Goal: Task Accomplishment & Management: Complete application form

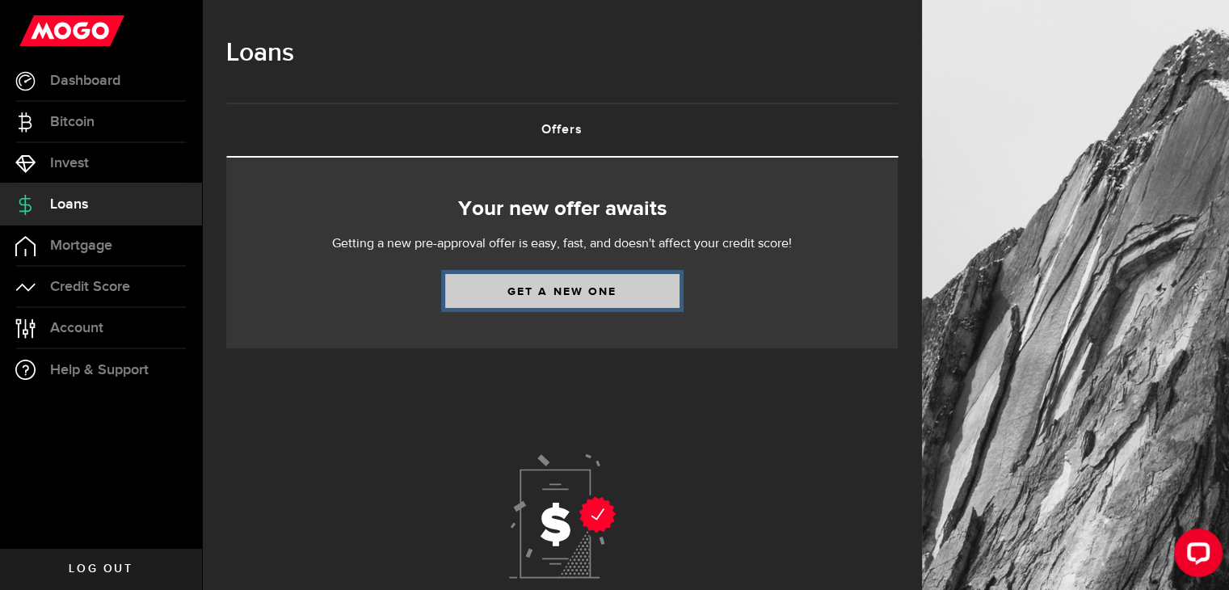
click at [553, 286] on link "Get a new one" at bounding box center [562, 291] width 234 height 34
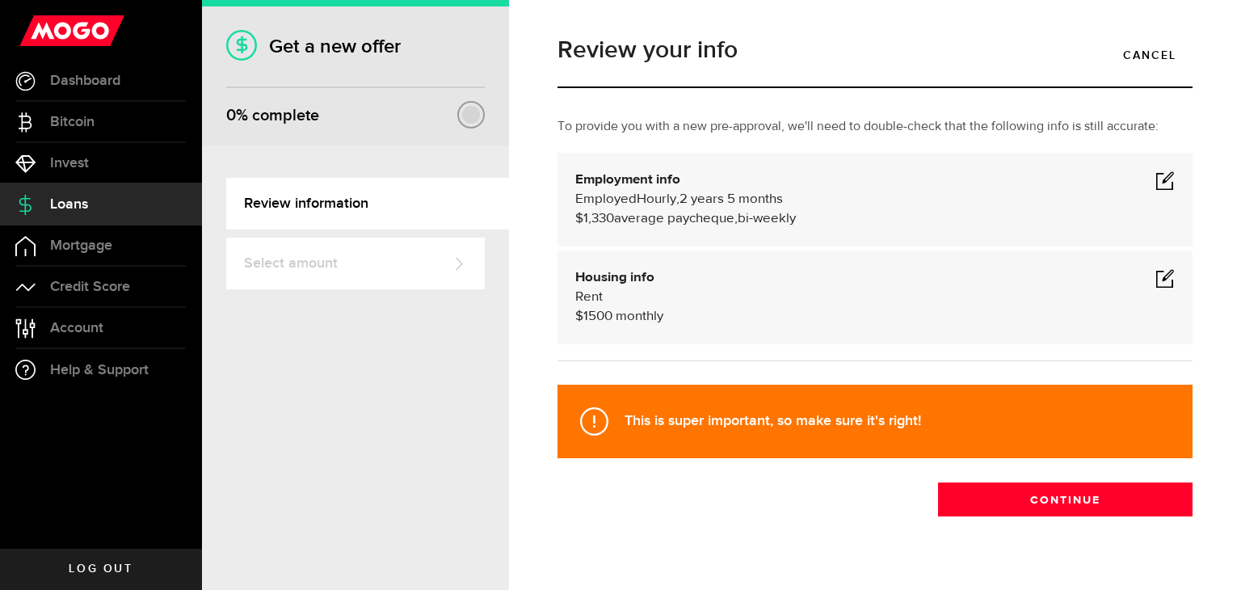
click at [1157, 271] on span at bounding box center [1164, 277] width 19 height 19
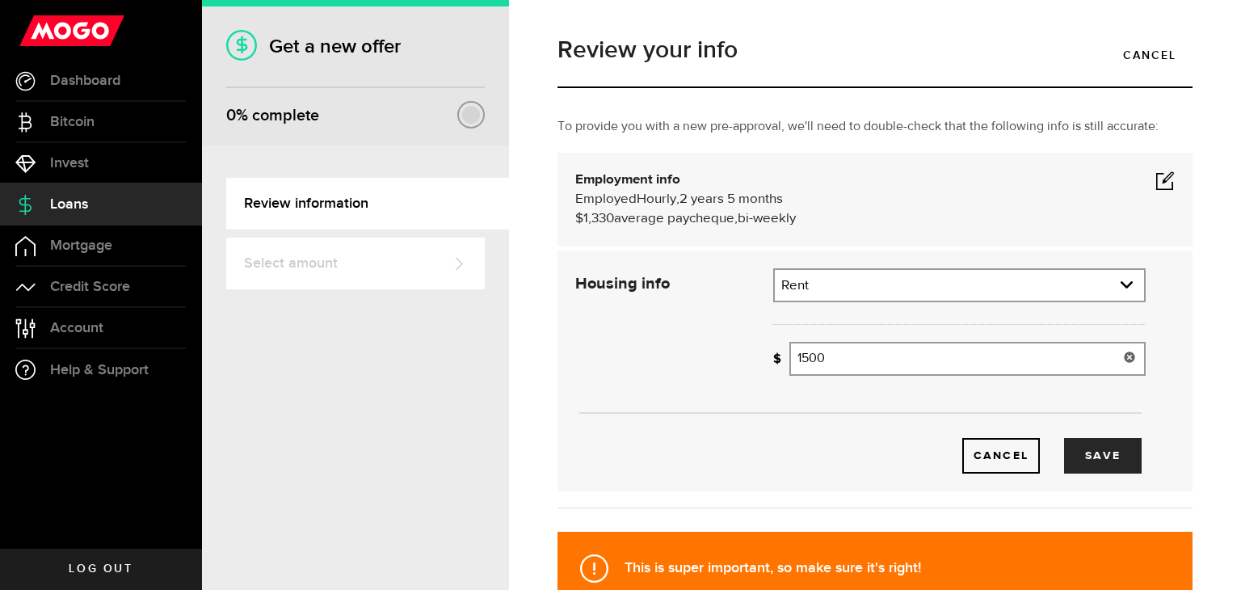
click at [856, 351] on input "1500" at bounding box center [967, 359] width 356 height 34
type input "1"
type input "121"
click at [1086, 455] on button "Save" at bounding box center [1103, 456] width 78 height 36
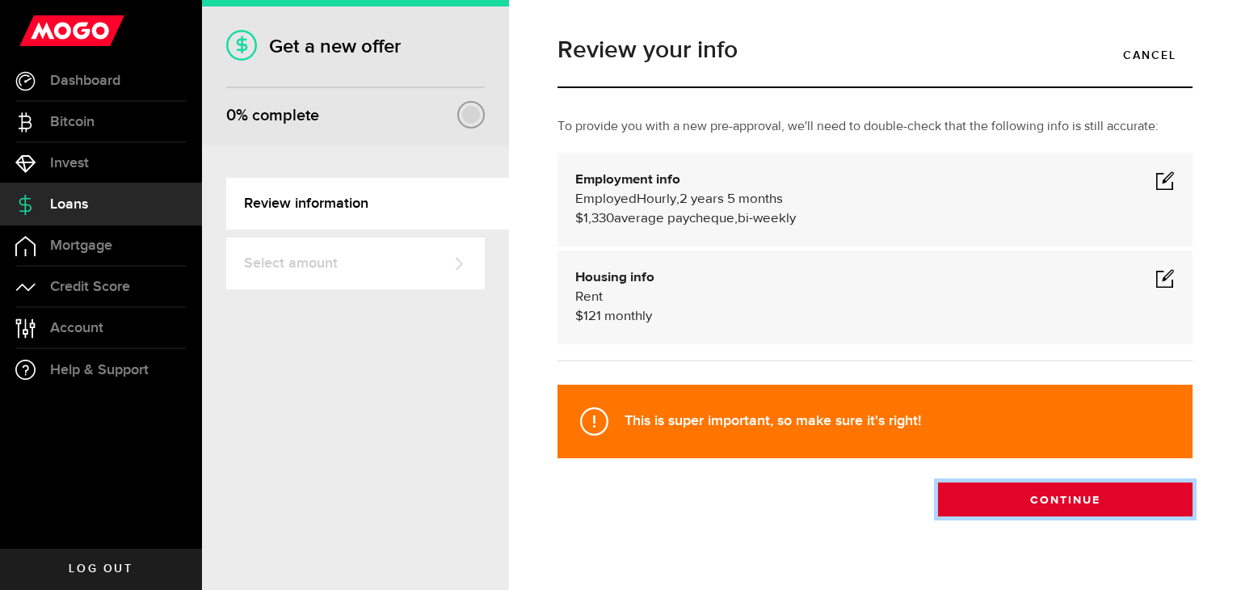
click at [1027, 498] on button "Continue" at bounding box center [1065, 499] width 255 height 34
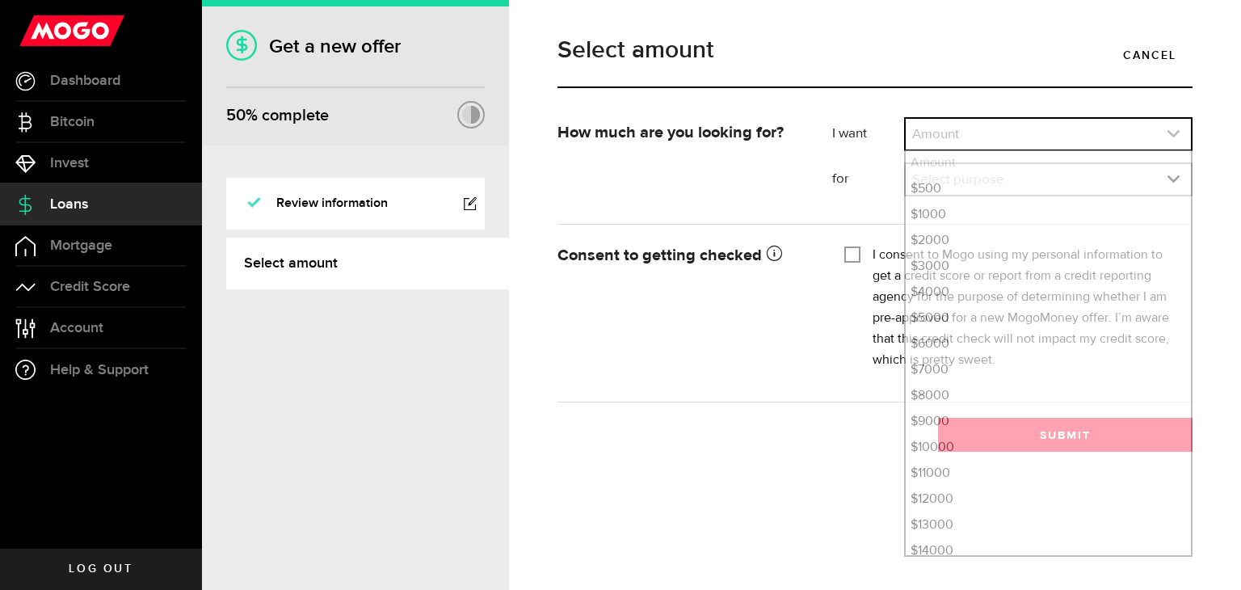
click at [1170, 133] on use "expand select" at bounding box center [1174, 133] width 12 height 7
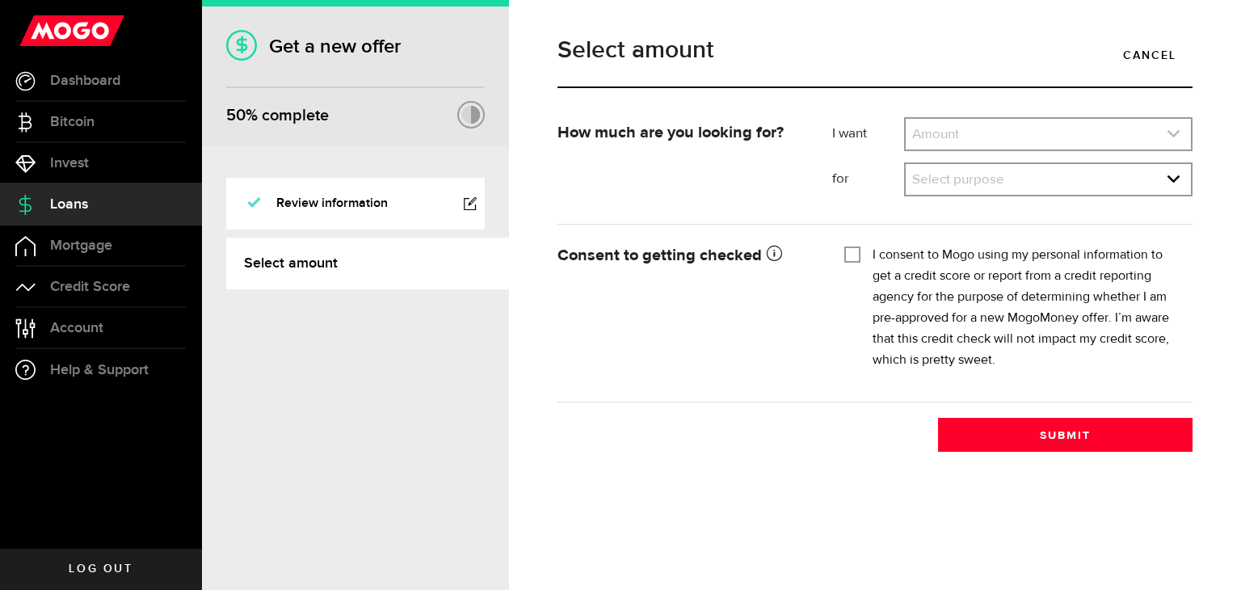
click at [1170, 133] on use "expand select" at bounding box center [1174, 133] width 12 height 7
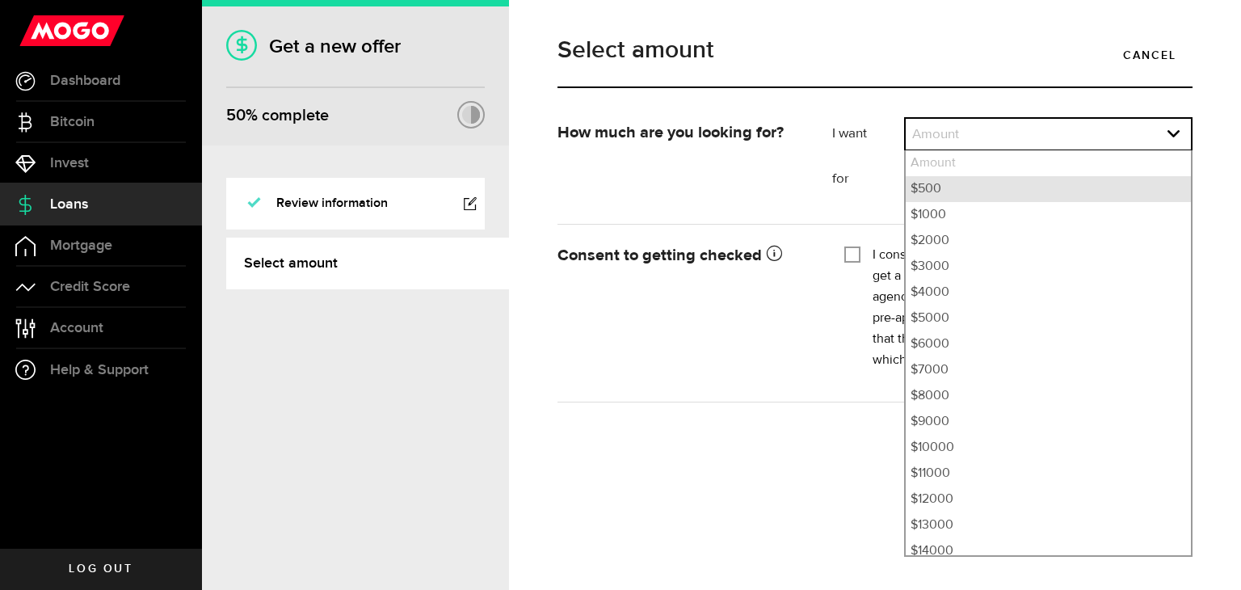
click at [963, 190] on li "$500" at bounding box center [1048, 189] width 285 height 26
select select "500"
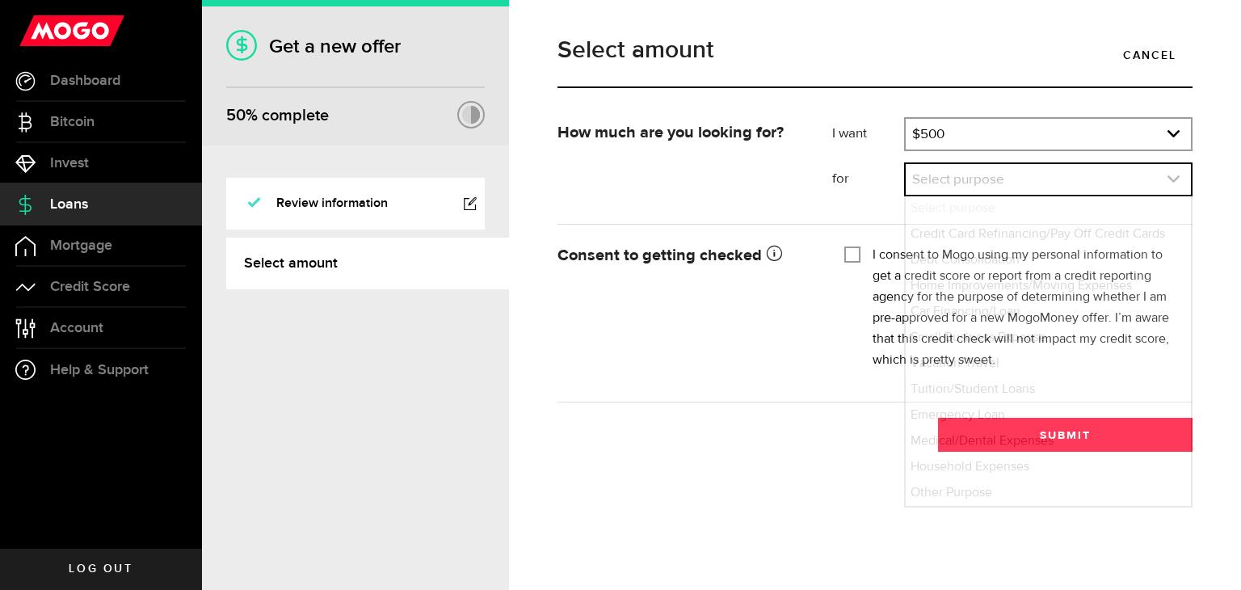
click at [1177, 174] on icon "expand select" at bounding box center [1174, 179] width 14 height 14
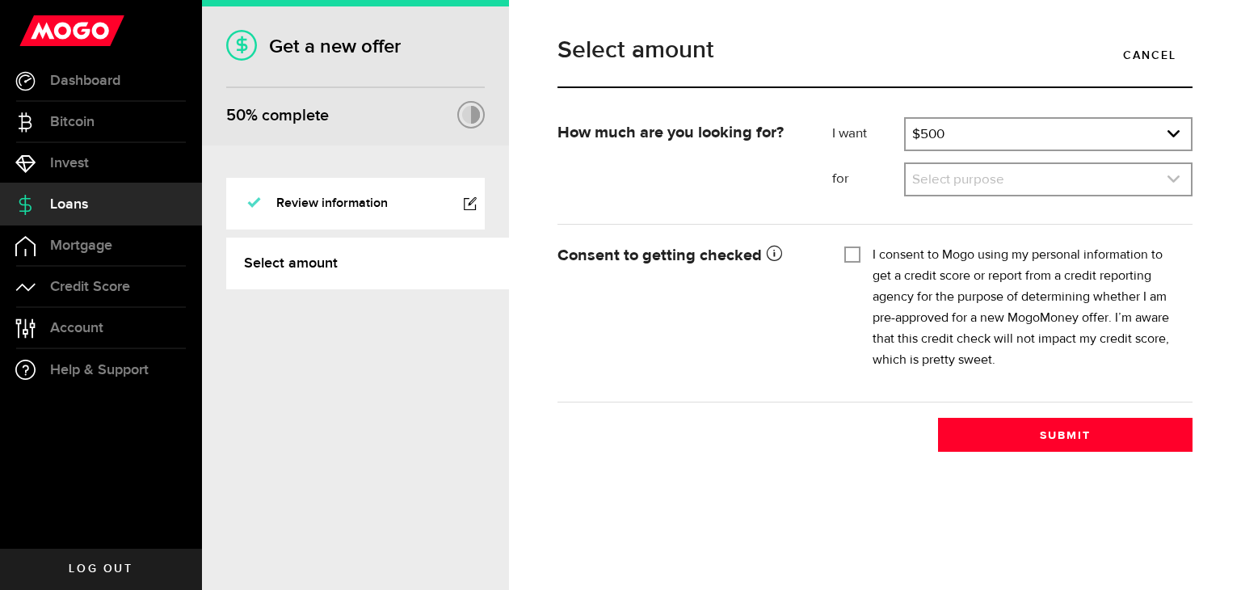
click at [1177, 174] on icon "expand select" at bounding box center [1174, 179] width 14 height 14
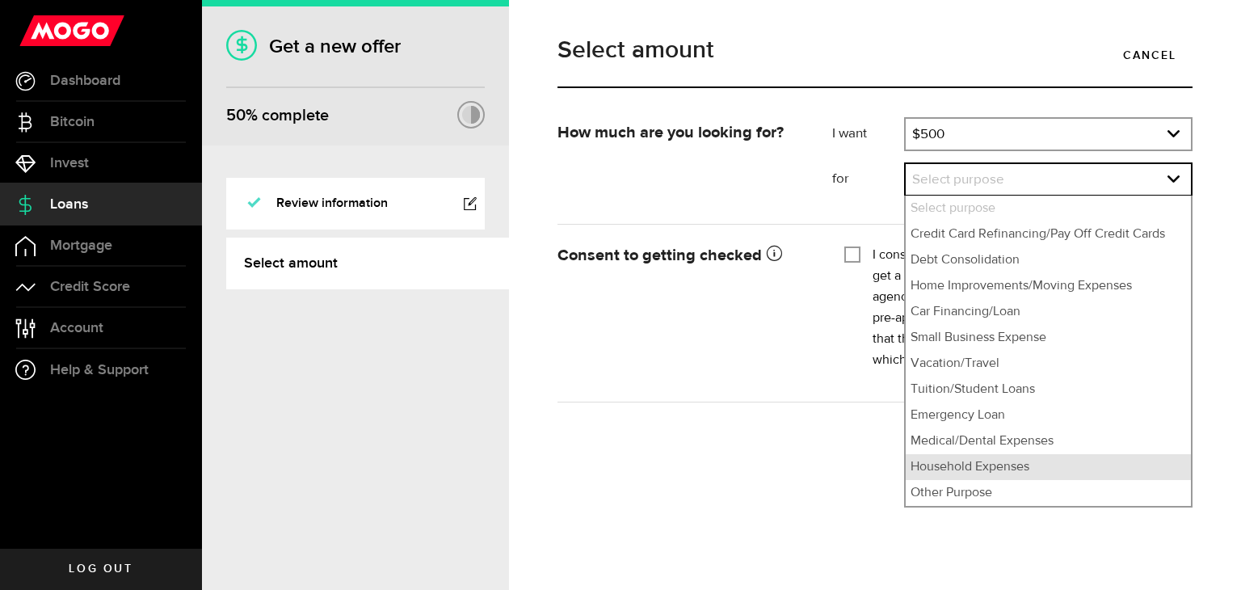
click at [992, 476] on li "Household Expenses" at bounding box center [1048, 467] width 285 height 26
select select "Household Expenses"
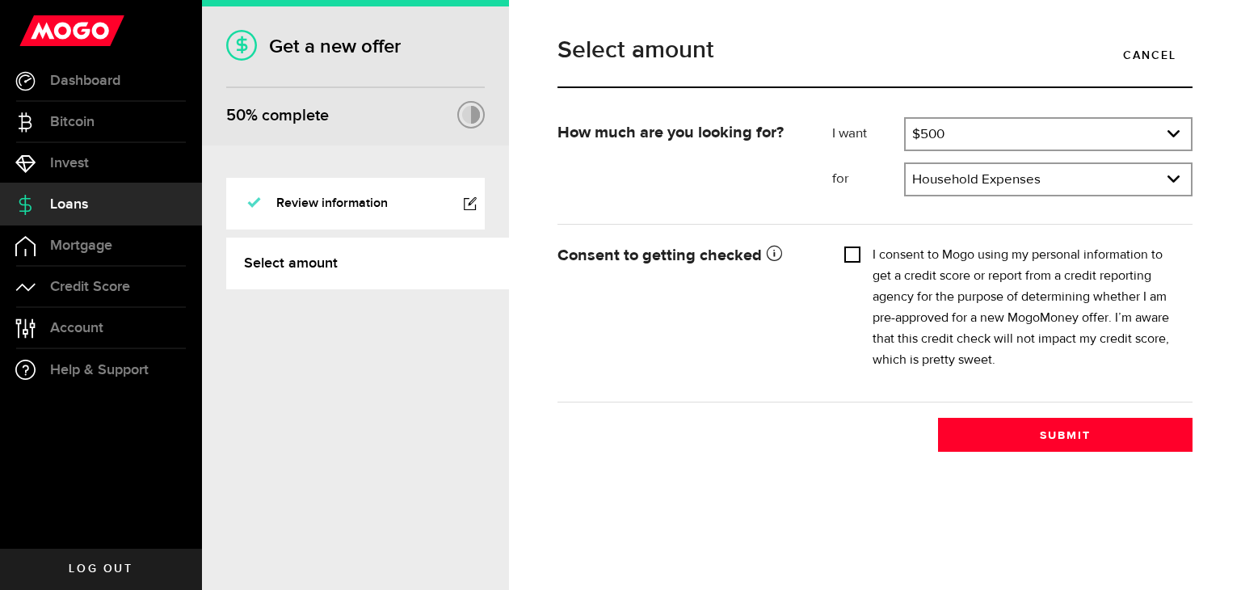
click at [853, 250] on input "I consent to Mogo using my personal information to get a credit score or report…" at bounding box center [852, 253] width 16 height 16
checkbox input "true"
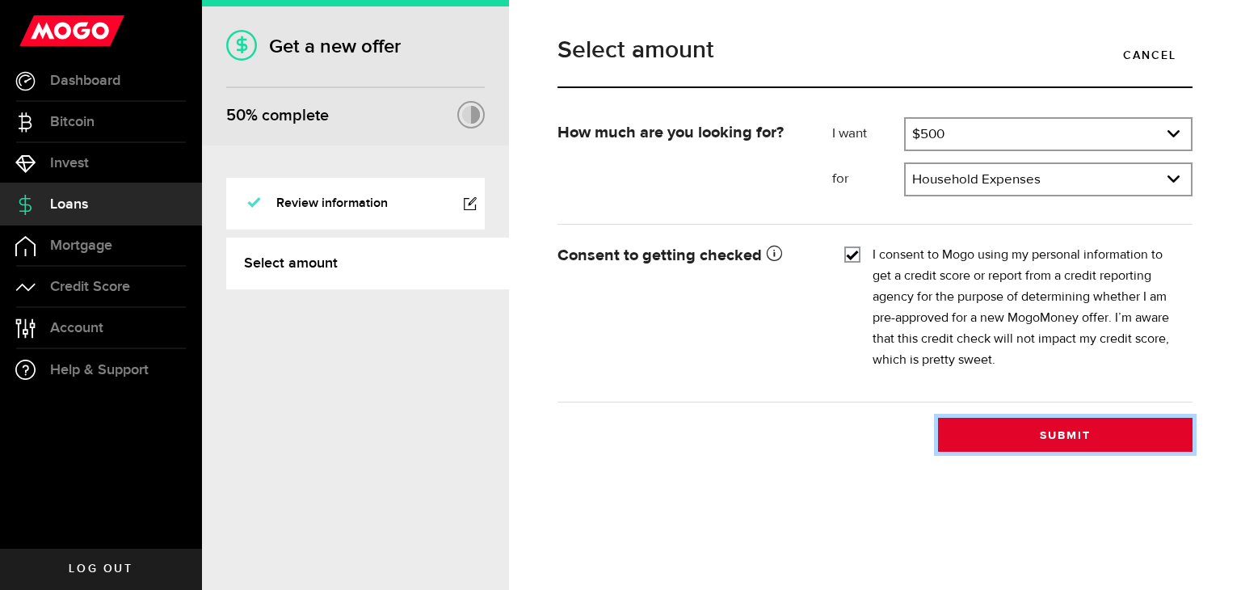
click at [1063, 427] on button "Submit" at bounding box center [1065, 435] width 255 height 34
